Goal: Information Seeking & Learning: Find specific fact

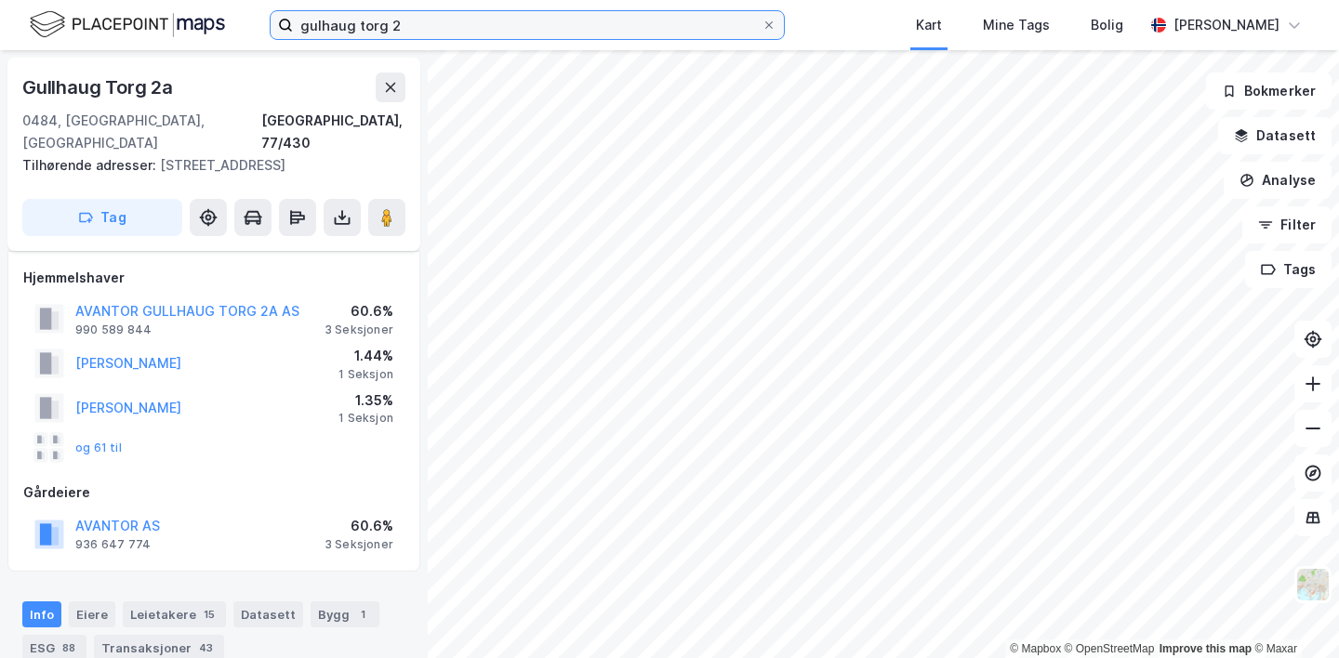
click at [415, 20] on input "gulhaug torg 2" at bounding box center [527, 25] width 468 height 28
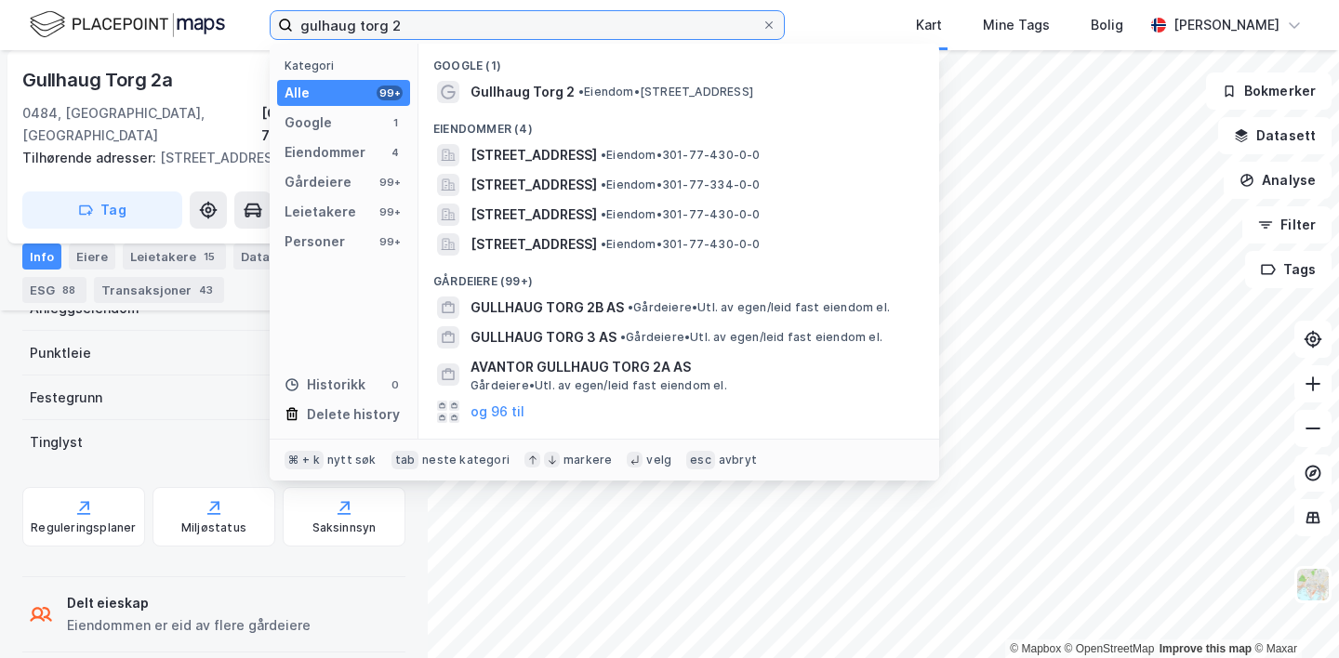
click at [415, 20] on input "gulhaug torg 2" at bounding box center [527, 25] width 468 height 28
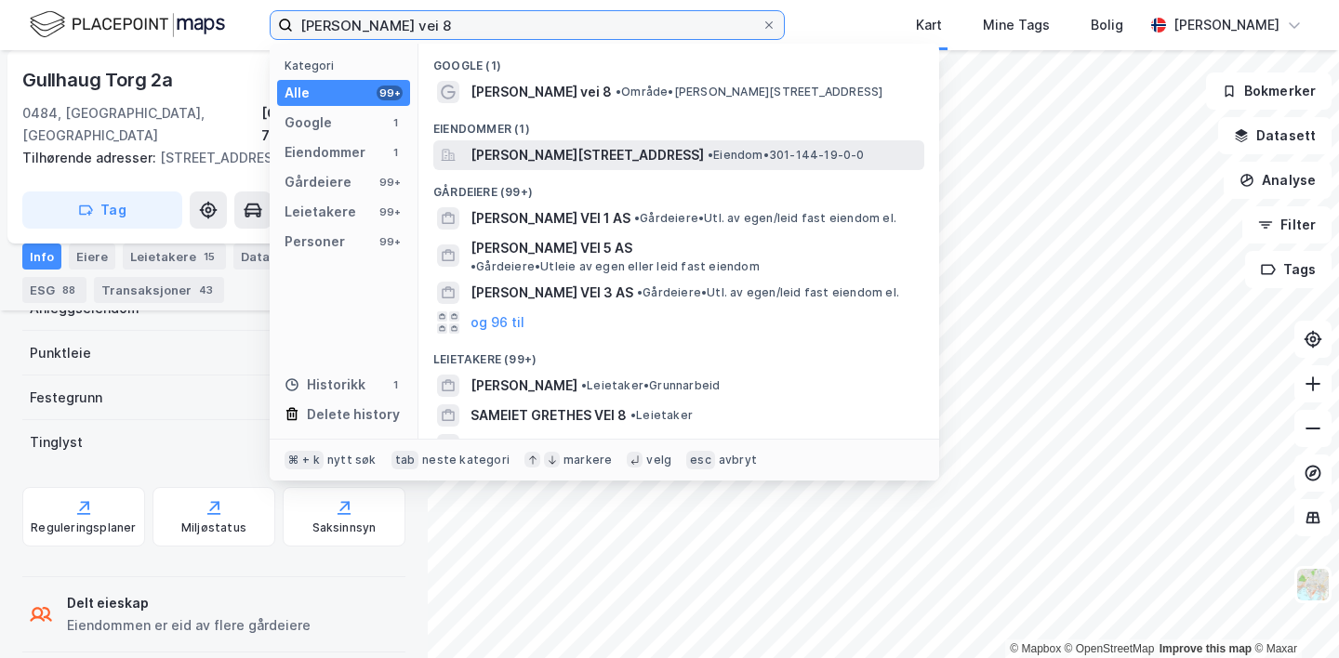
type input "[PERSON_NAME] vei 8"
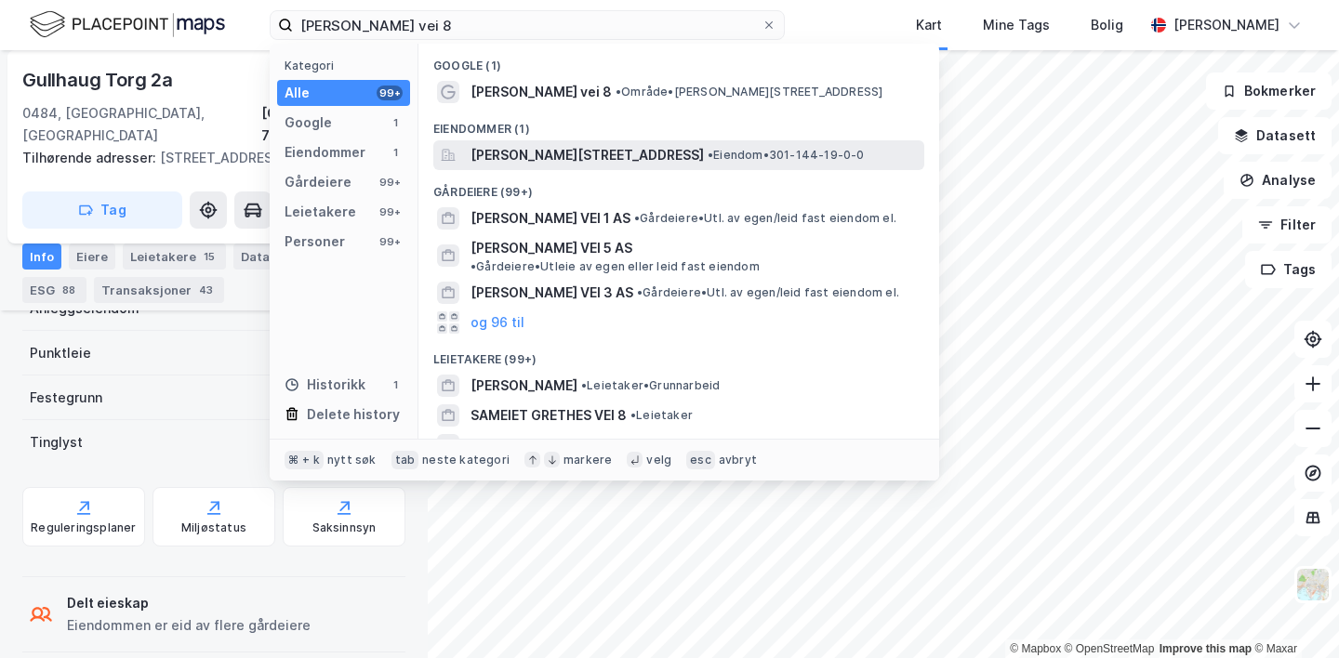
click at [529, 150] on span "[PERSON_NAME][STREET_ADDRESS]" at bounding box center [586, 155] width 233 height 22
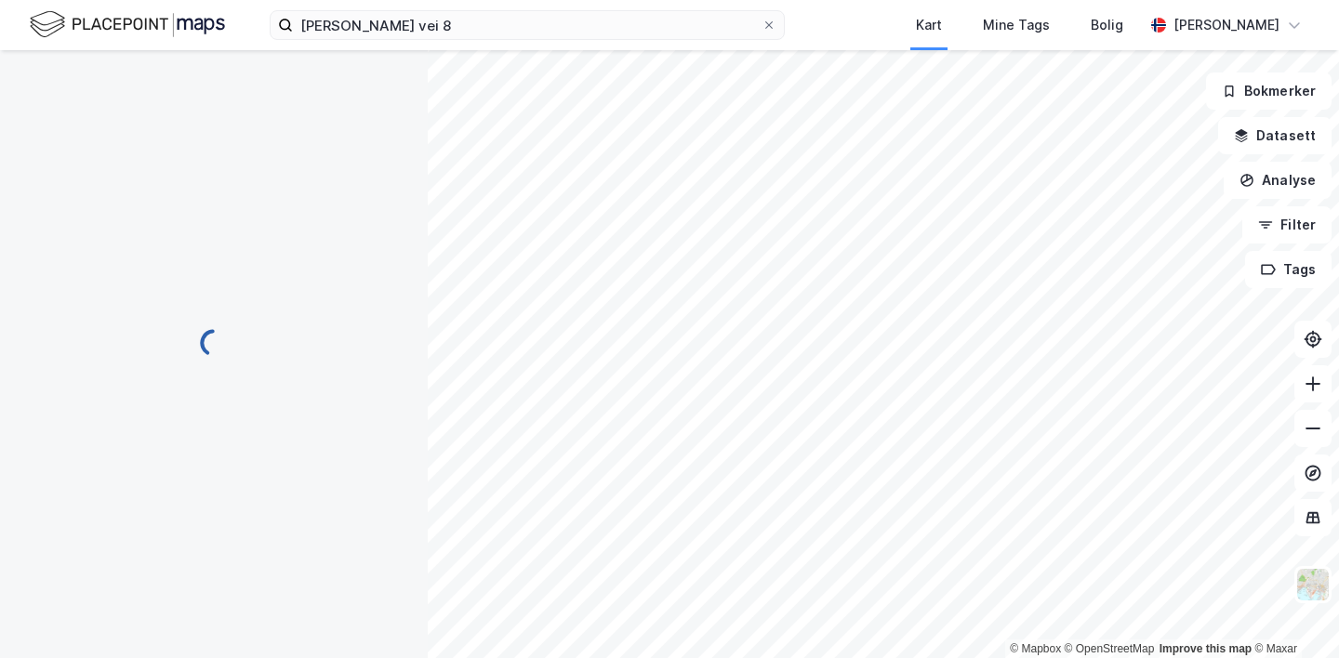
scroll to position [353, 0]
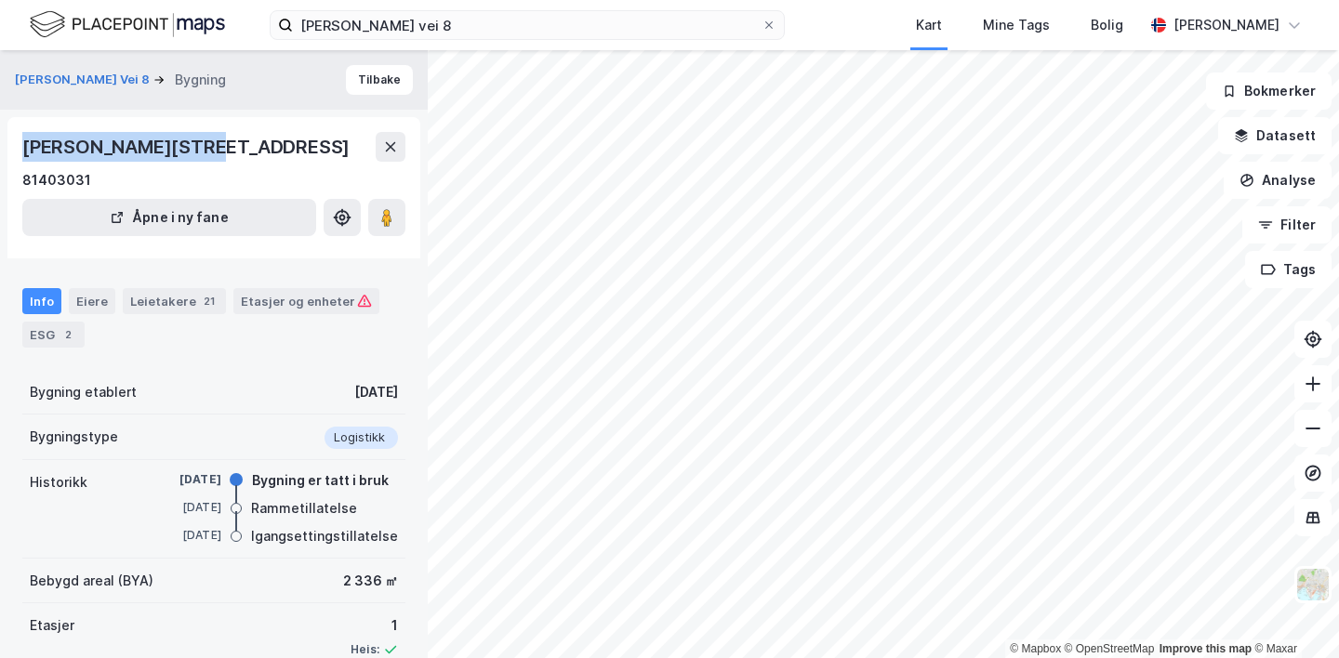
drag, startPoint x: 182, startPoint y: 148, endPoint x: 0, endPoint y: 149, distance: 182.2
click at [0, 149] on div "[PERSON_NAME] Vei 8 Bygning [PERSON_NAME][STREET_ADDRESS] 81403031 Åpne i ny fa…" at bounding box center [214, 354] width 428 height 608
copy div "[PERSON_NAME] vei 8"
click at [85, 299] on div "Eiere" at bounding box center [92, 301] width 46 height 26
